Goal: Transaction & Acquisition: Book appointment/travel/reservation

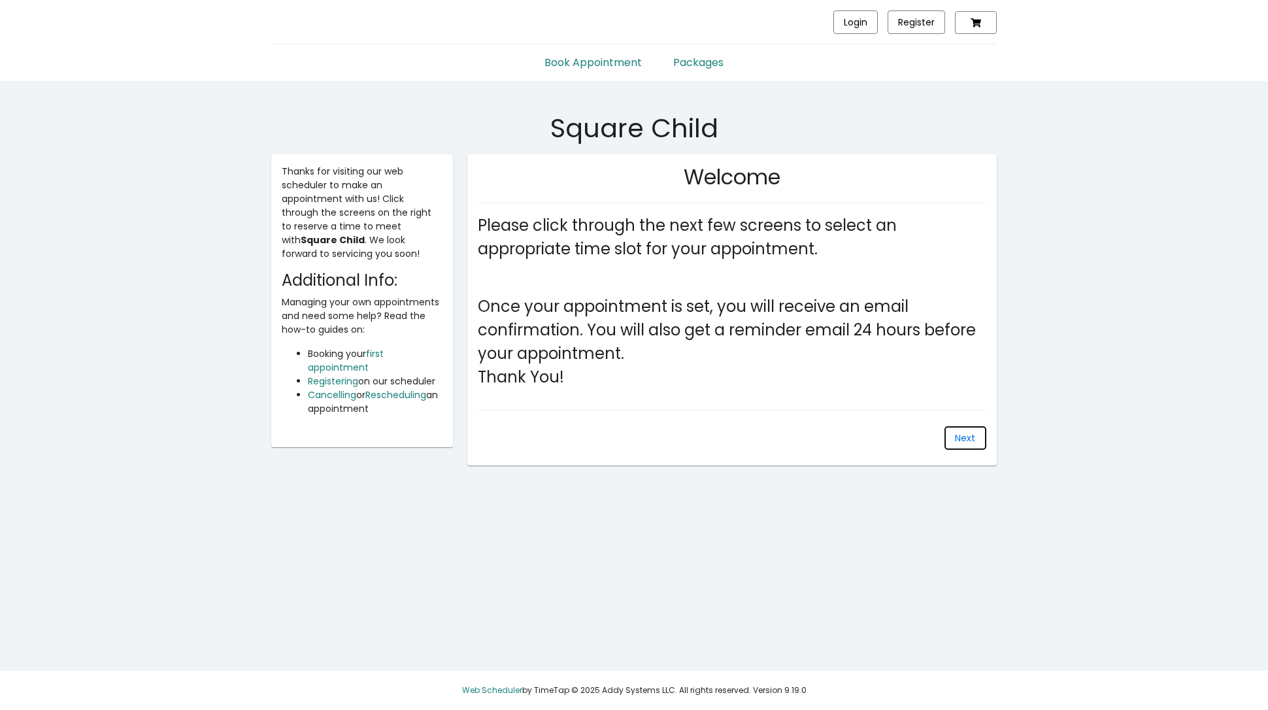
click at [957, 431] on span "Next" at bounding box center [965, 437] width 20 height 13
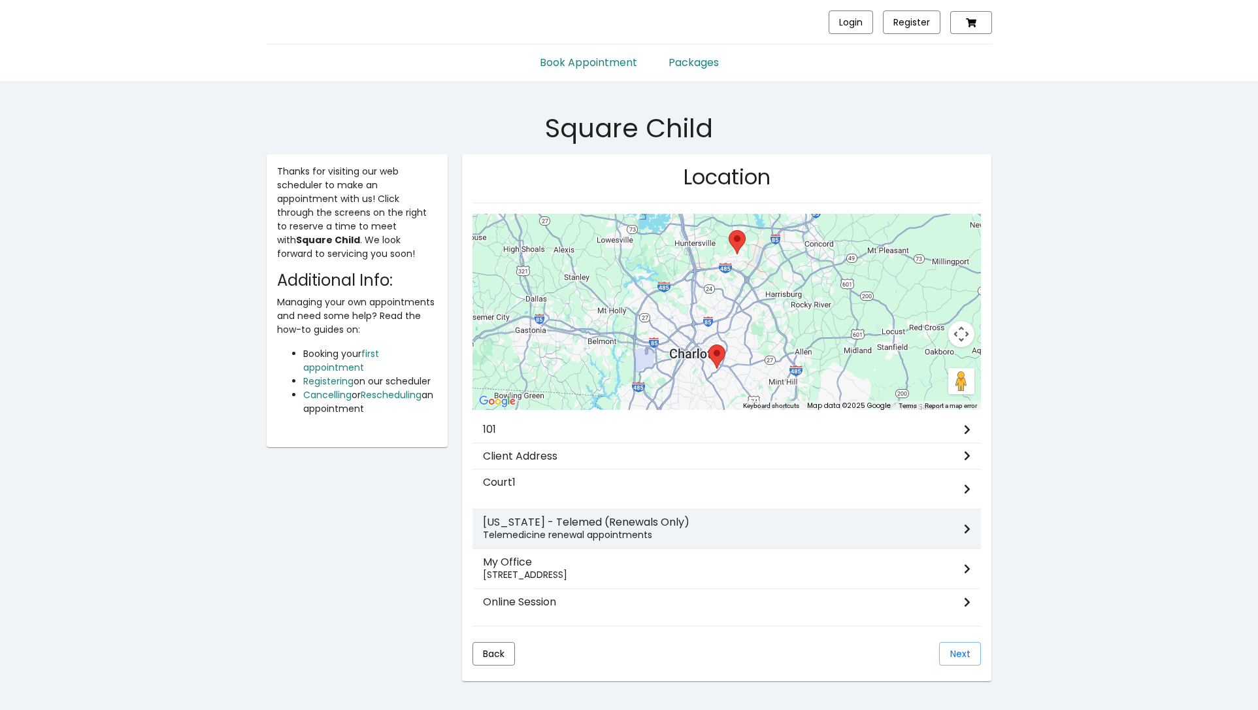
click at [641, 520] on h3 "[US_STATE] - Telemed (Renewals Only)" at bounding box center [723, 522] width 481 height 12
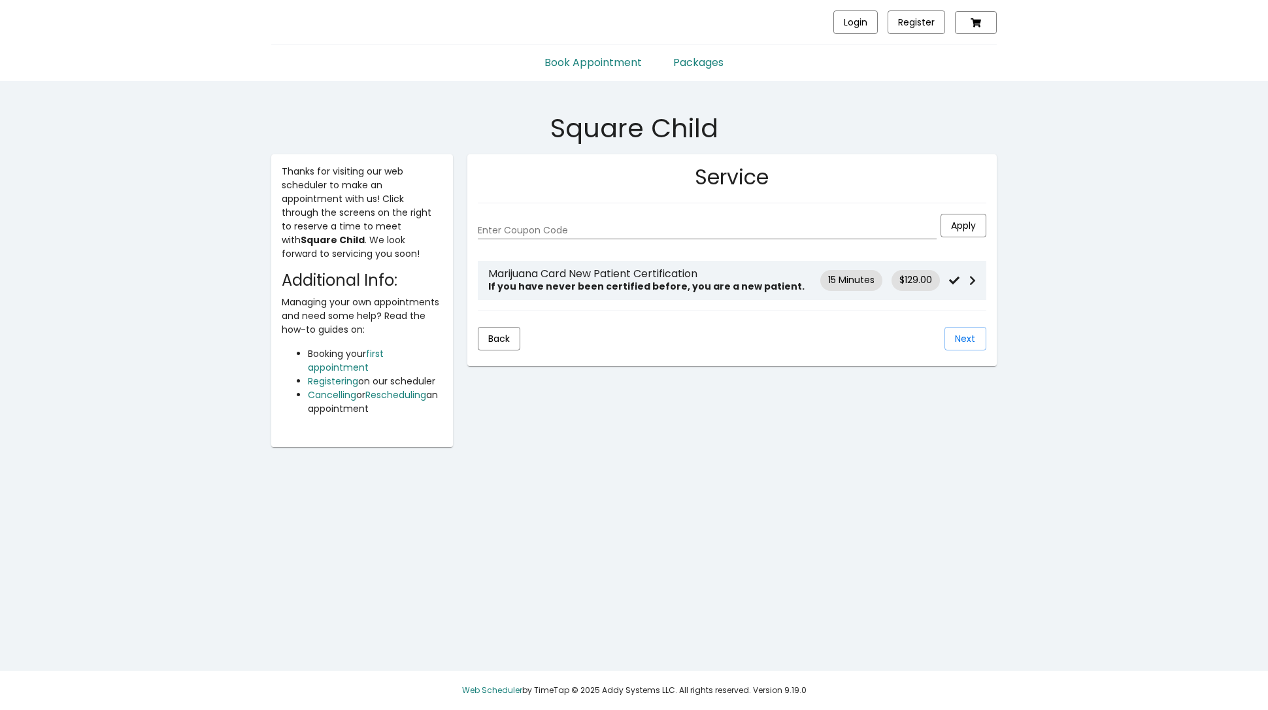
click at [648, 288] on strong "If you have never been certified before, you are a new patient." at bounding box center [646, 286] width 316 height 13
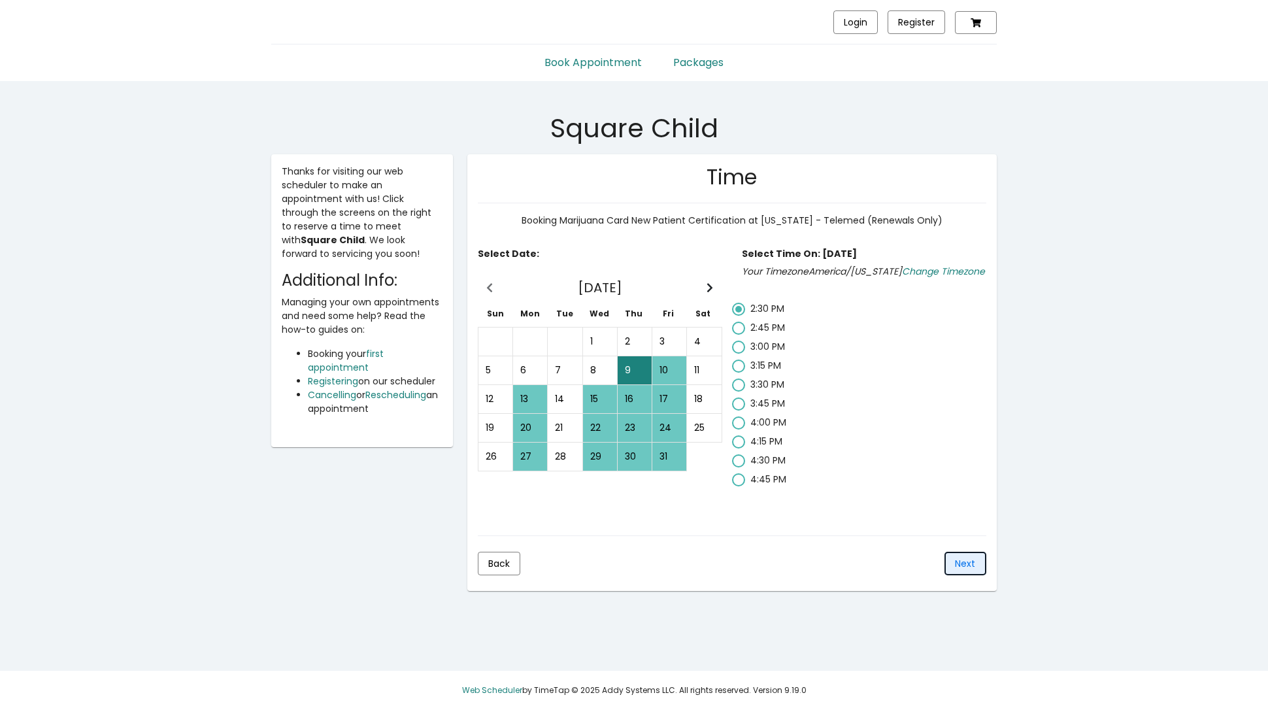
click at [952, 567] on button "Next" at bounding box center [966, 564] width 42 height 24
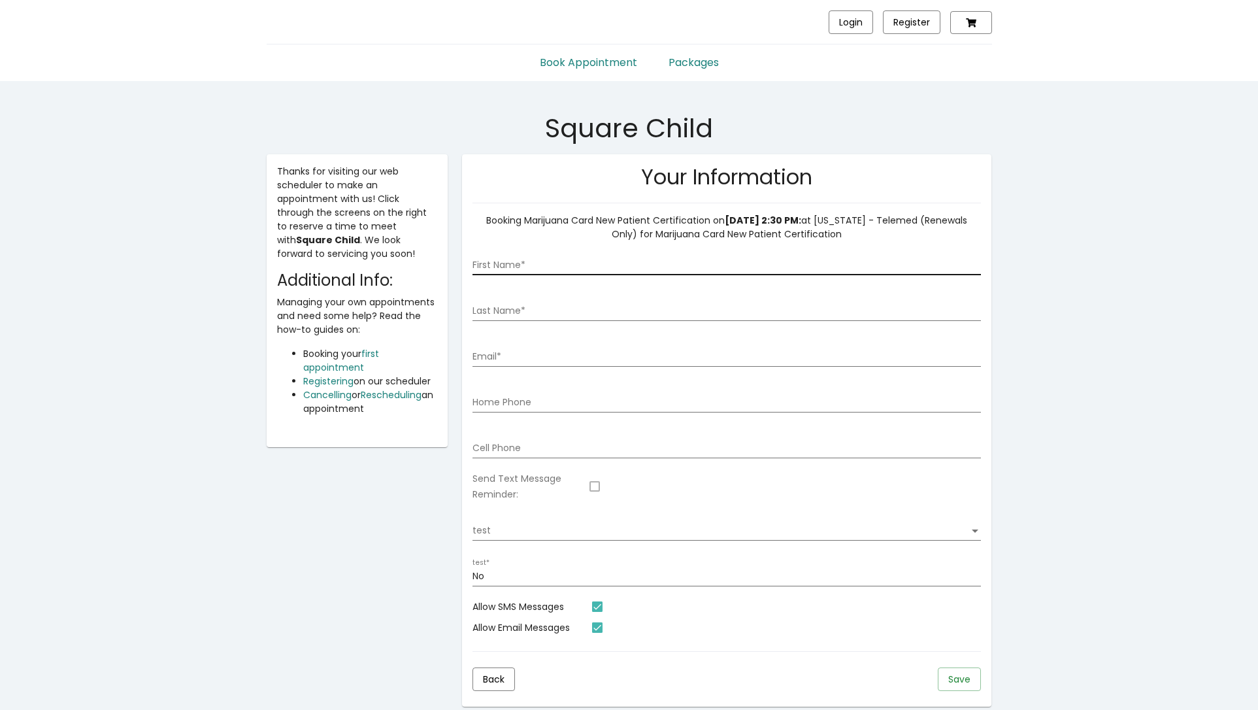
click at [574, 239] on div "Booking Marijuana Card New Patient Certification on [DATE] 2:30 PM: at [US_STAT…" at bounding box center [727, 227] width 509 height 27
click at [567, 253] on div "First Name *" at bounding box center [727, 261] width 509 height 27
type input "[PERSON_NAME]"
type input "TimeTap"
type input "t"
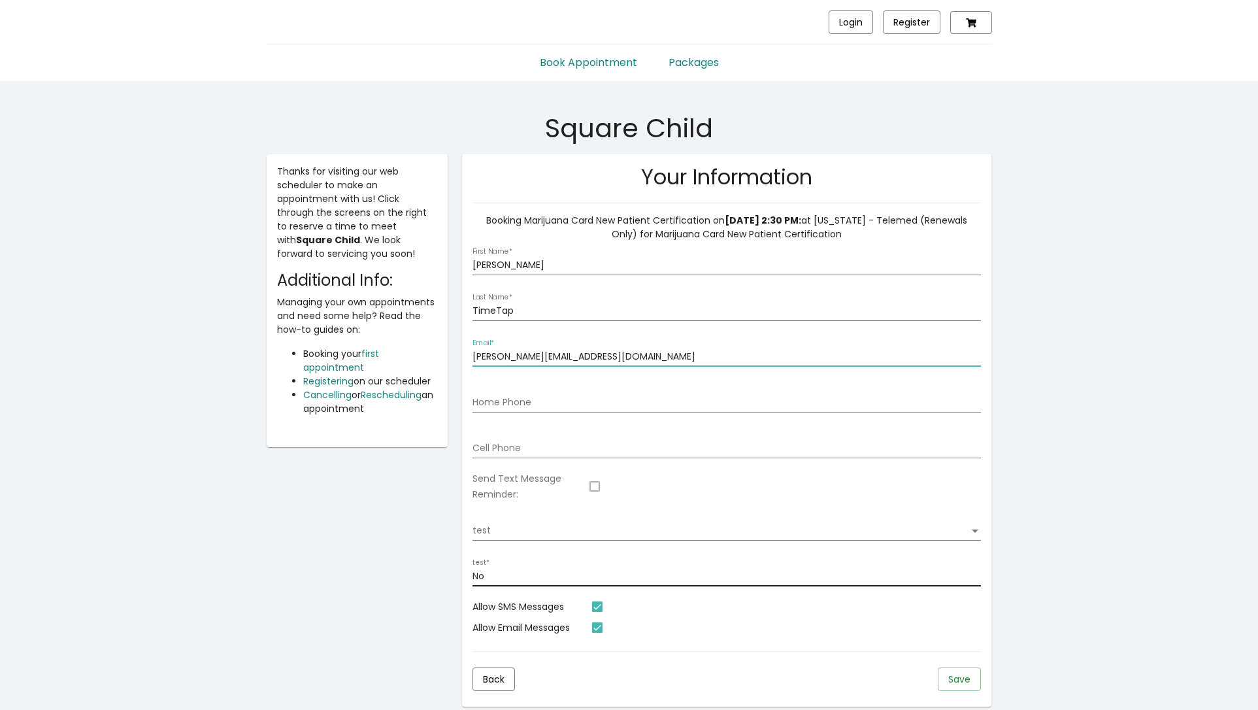
type input "[PERSON_NAME][EMAIL_ADDRESS][DOMAIN_NAME]"
click at [526, 569] on div "No test *" at bounding box center [727, 573] width 509 height 27
click at [549, 536] on div "test test" at bounding box center [727, 527] width 509 height 27
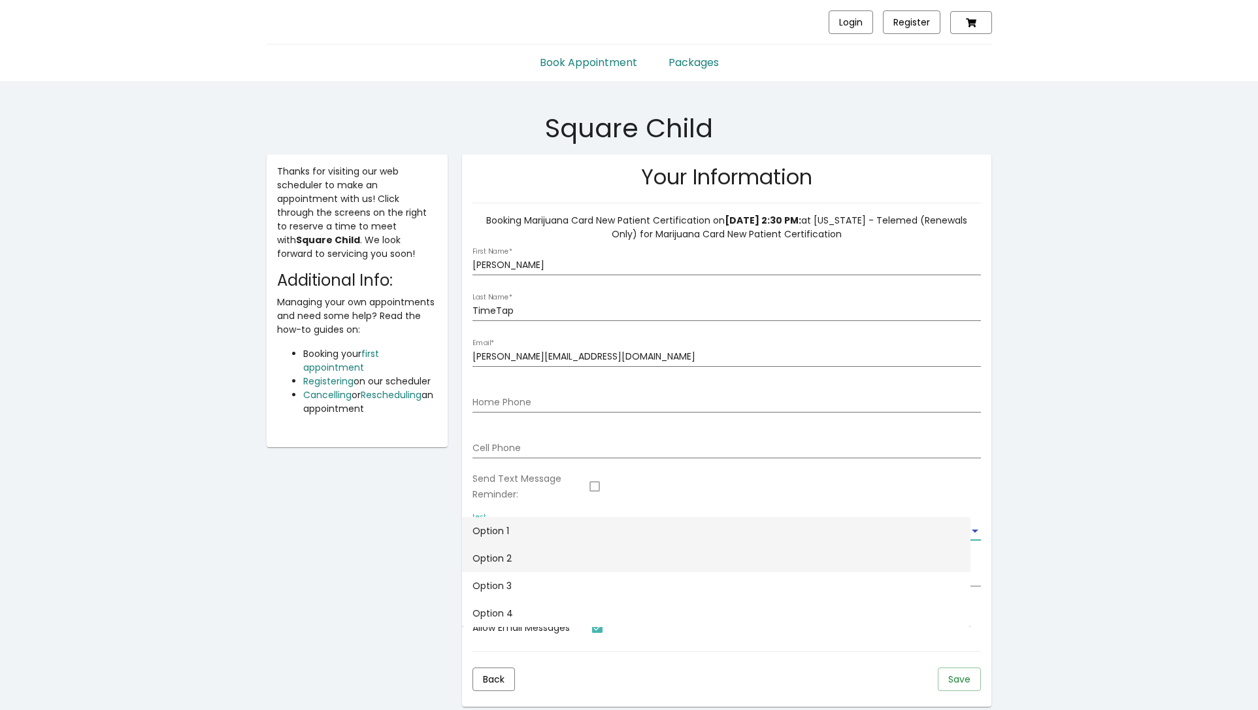
click at [554, 560] on span "Option 2" at bounding box center [717, 557] width 488 height 27
click at [972, 675] on button "Save" at bounding box center [959, 679] width 43 height 24
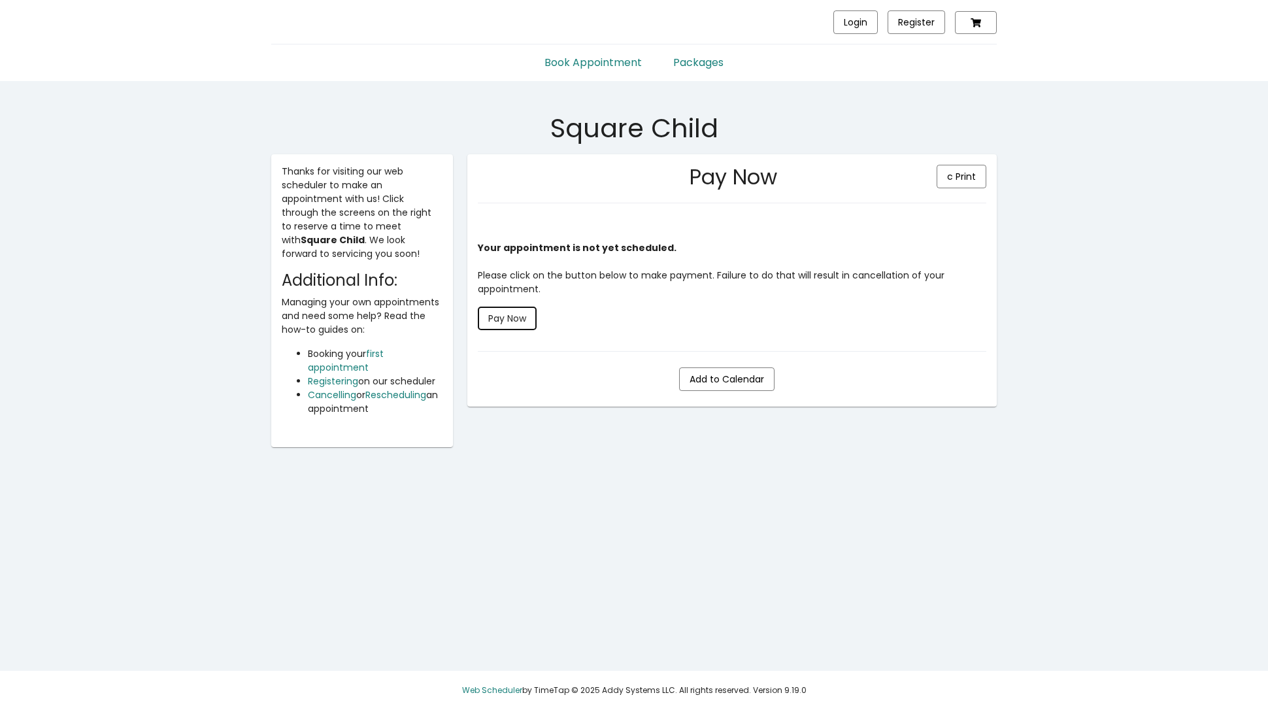
click at [526, 316] on span "Pay Now" at bounding box center [507, 318] width 38 height 13
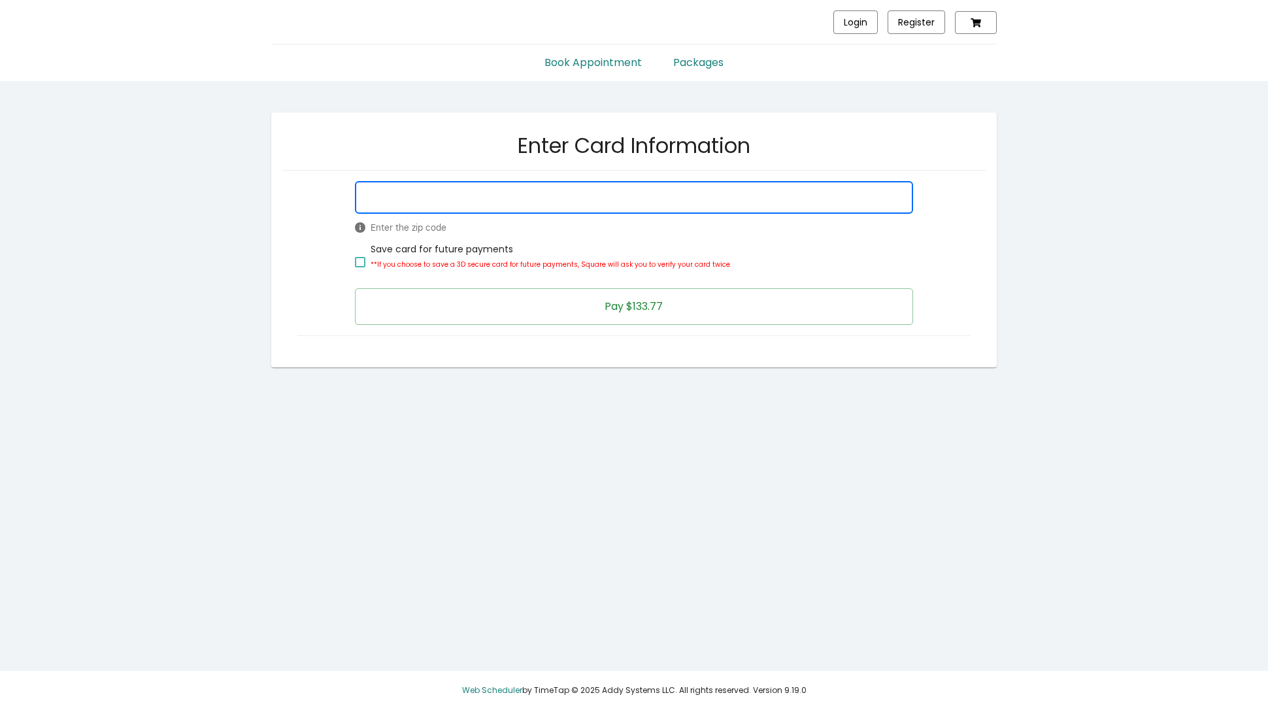
click at [568, 297] on button "Pay $133.77" at bounding box center [634, 306] width 558 height 37
